Goal: Transaction & Acquisition: Purchase product/service

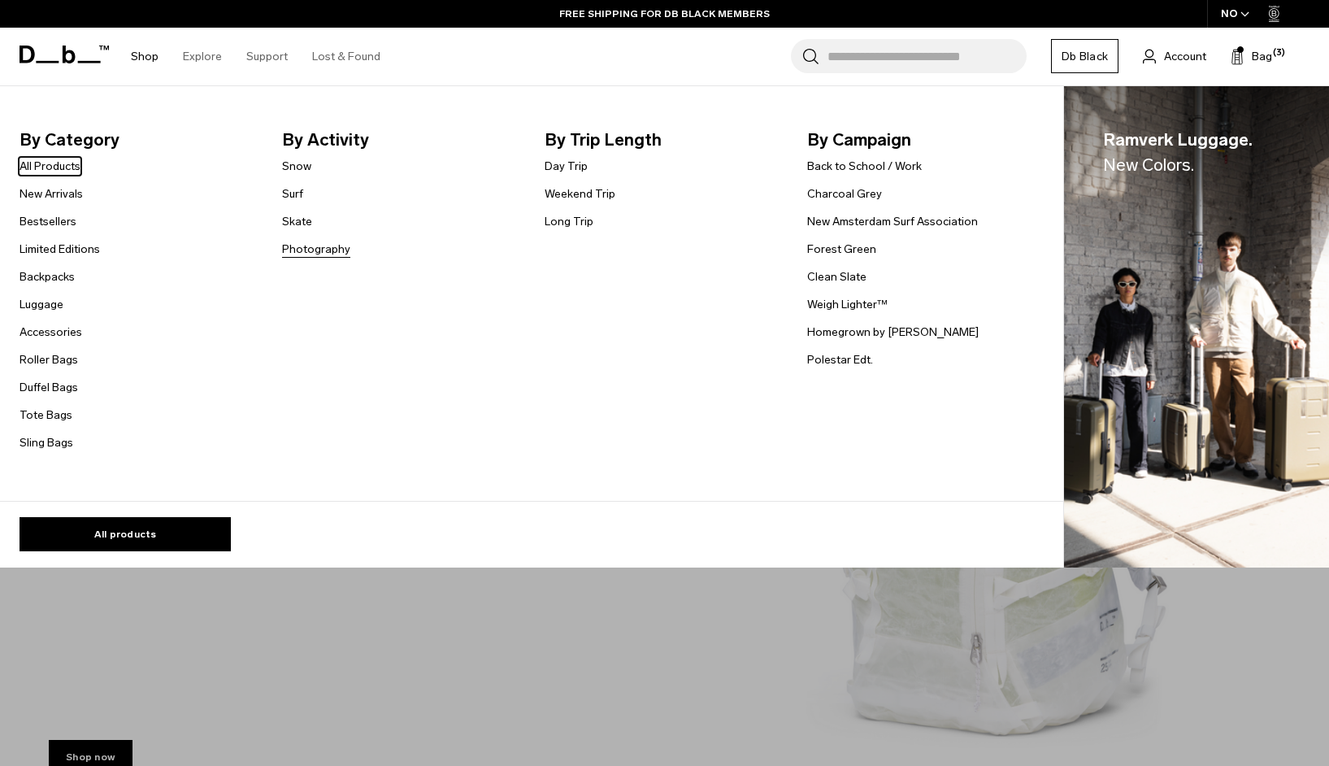
click at [317, 245] on link "Photography" at bounding box center [316, 249] width 68 height 17
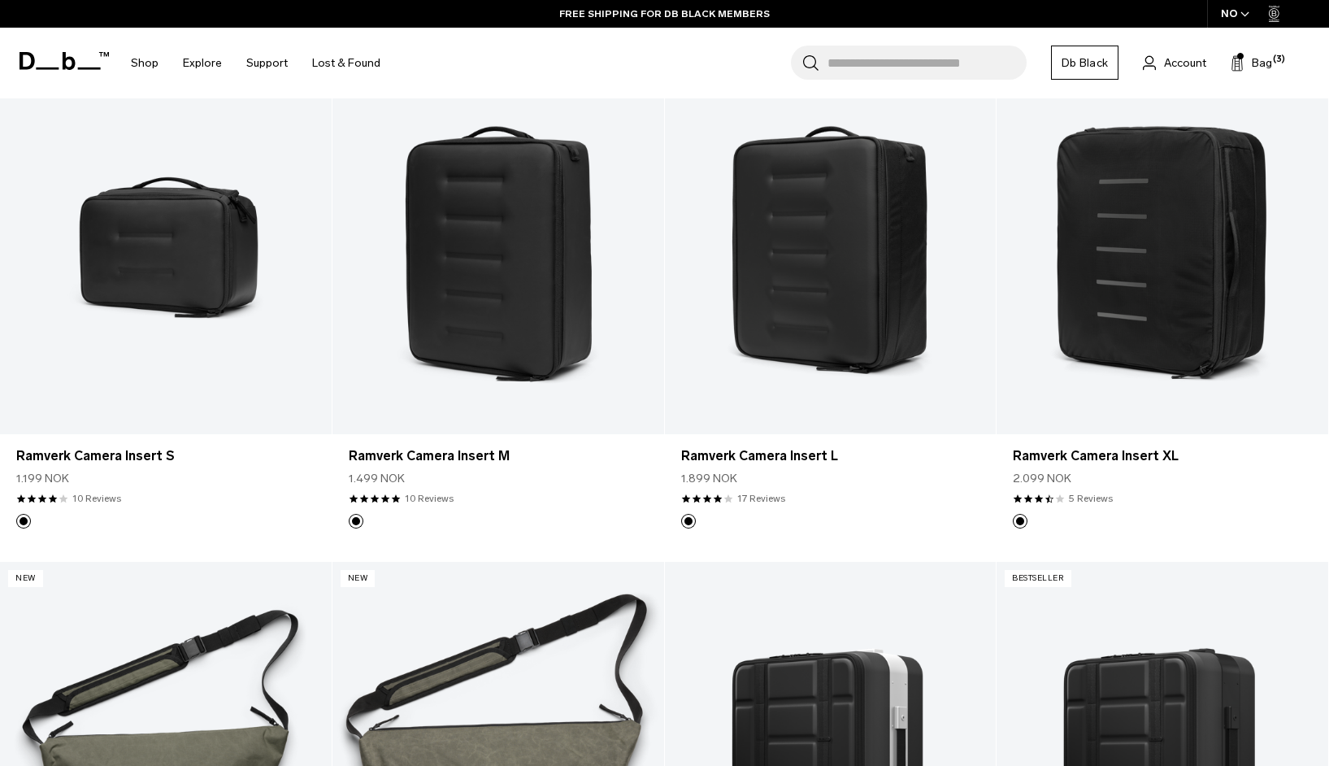
scroll to position [872, 0]
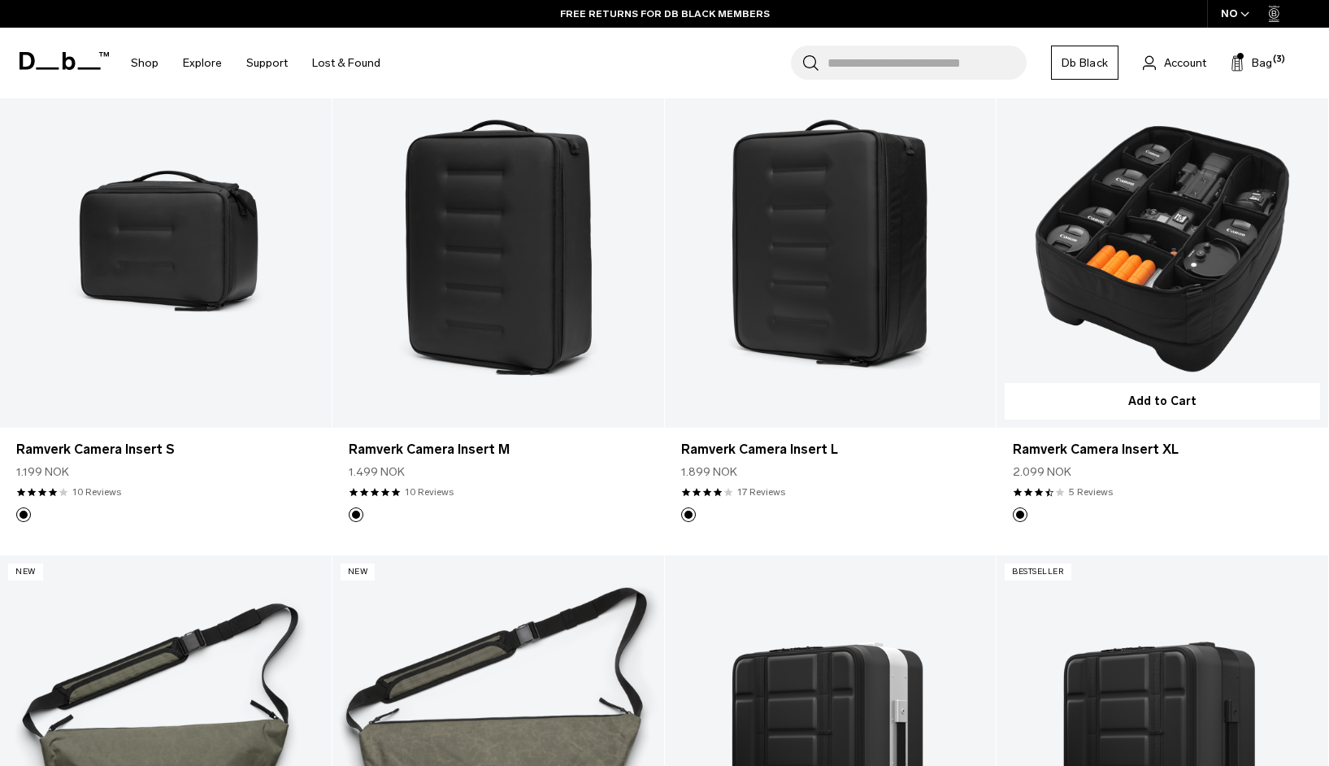
click at [1133, 302] on link "Ramverk Camera Insert XL" at bounding box center [1162, 243] width 332 height 368
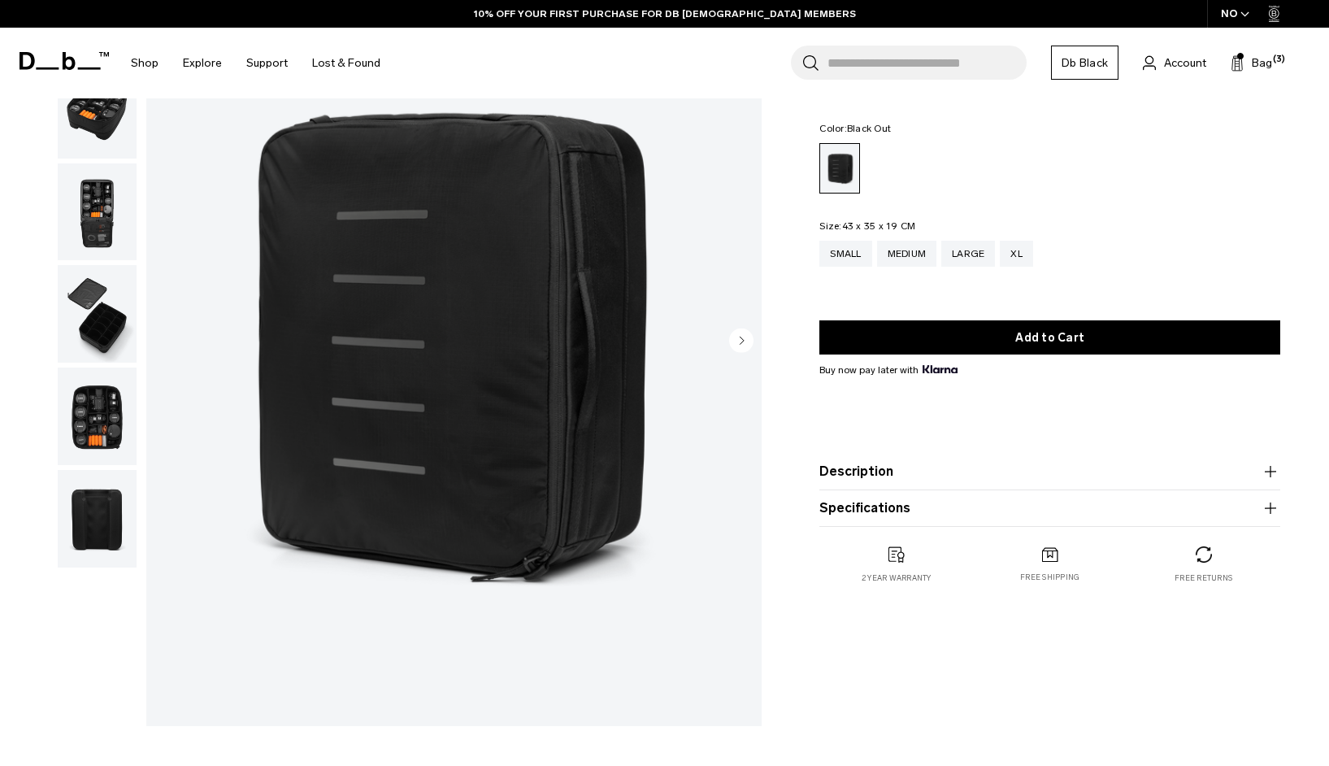
scroll to position [180, 0]
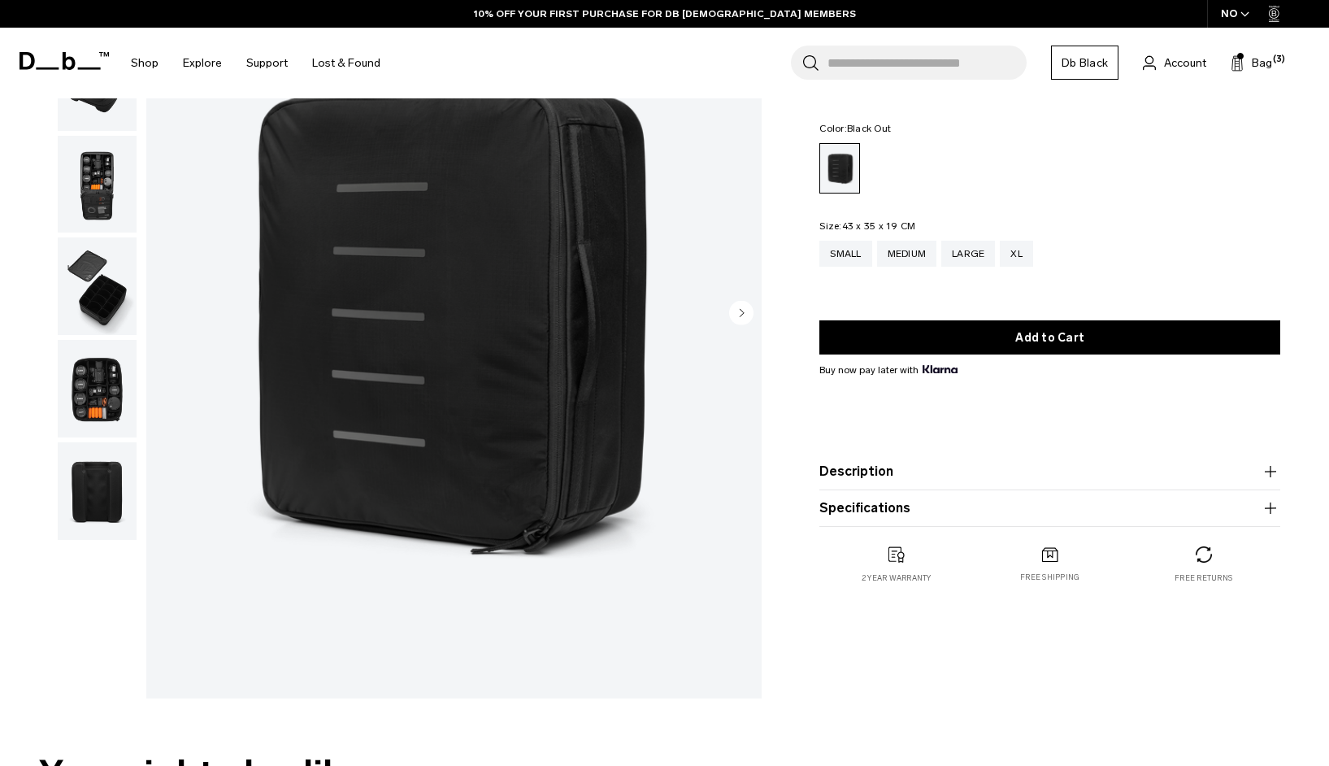
click at [864, 507] on button "Specifications" at bounding box center [1049, 508] width 461 height 20
